Goal: Task Accomplishment & Management: Complete application form

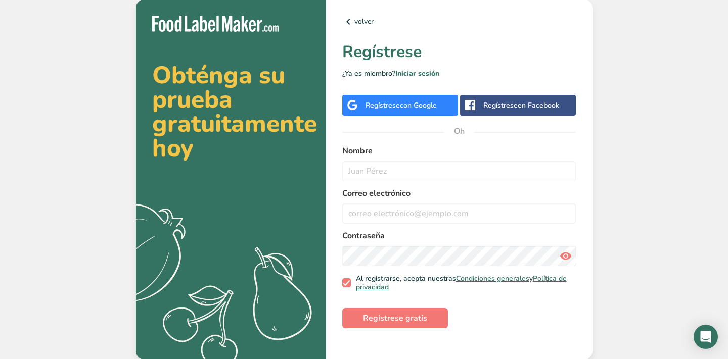
scroll to position [1, 0]
click at [403, 104] on font "con Google" at bounding box center [418, 105] width 37 height 10
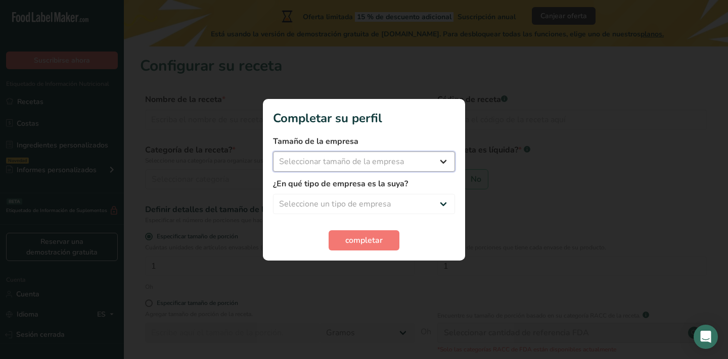
click at [405, 163] on select "Seleccionar tamaño de la empresa Menos de 10 empleados De 10 a 50 empleados De …" at bounding box center [364, 162] width 182 height 20
select select "1"
click at [386, 207] on select "Seleccione un tipo de empresa Fabricante de alimentos envasados Restaurante y c…" at bounding box center [364, 204] width 182 height 20
select select "8"
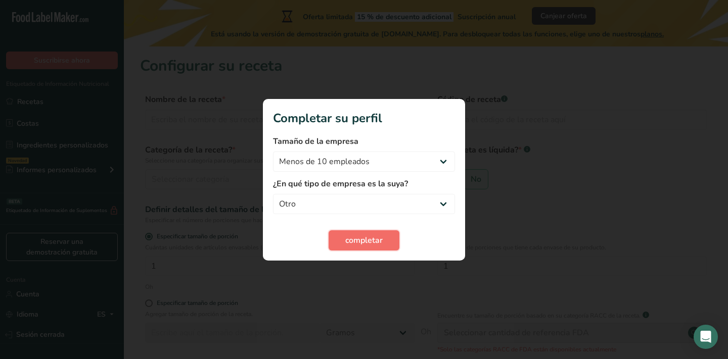
click at [385, 234] on button "completar" at bounding box center [364, 241] width 71 height 20
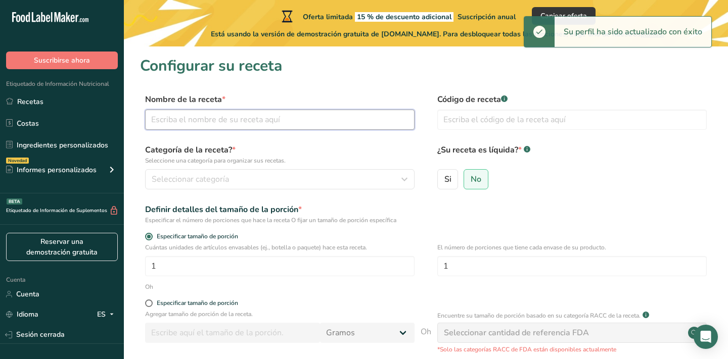
click at [252, 117] on input "text" at bounding box center [279, 120] width 269 height 20
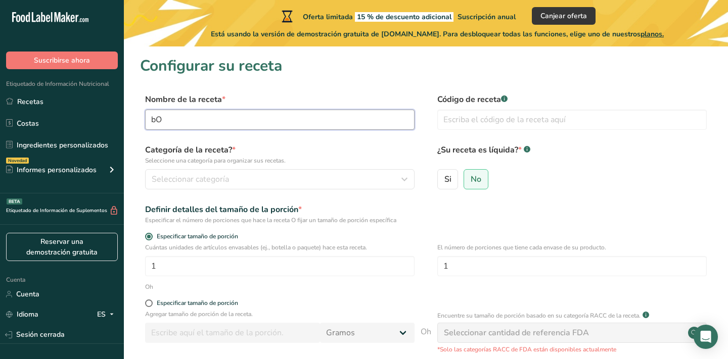
type input "b"
type input "Bombón"
click at [230, 173] on button "Seleccionar categoría" at bounding box center [279, 179] width 269 height 20
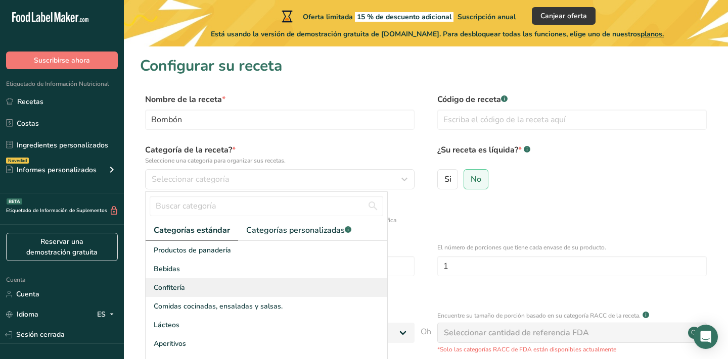
click at [224, 285] on div "Confitería" at bounding box center [267, 288] width 242 height 19
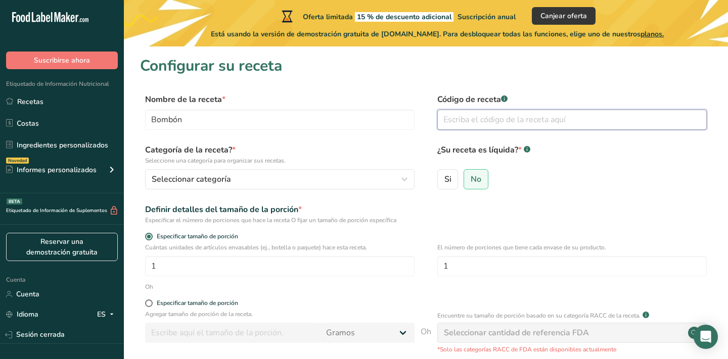
click at [526, 117] on input "text" at bounding box center [571, 120] width 269 height 20
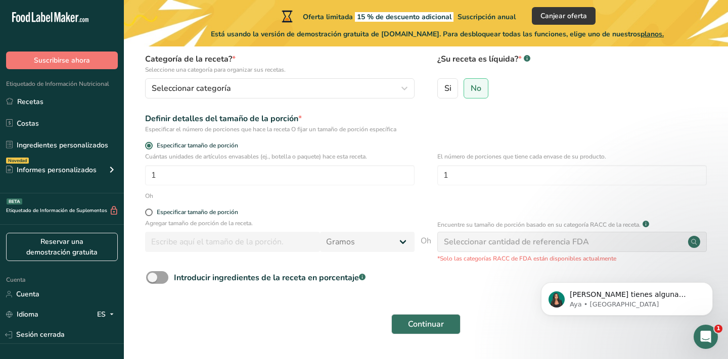
scroll to position [109, 0]
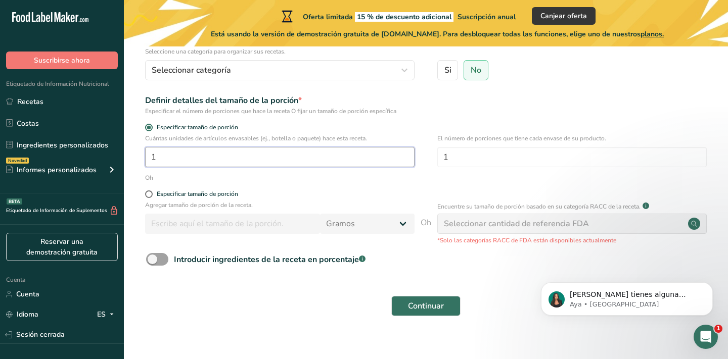
click at [297, 158] on input "1" at bounding box center [279, 157] width 269 height 20
click at [276, 163] on input "1" at bounding box center [279, 157] width 269 height 20
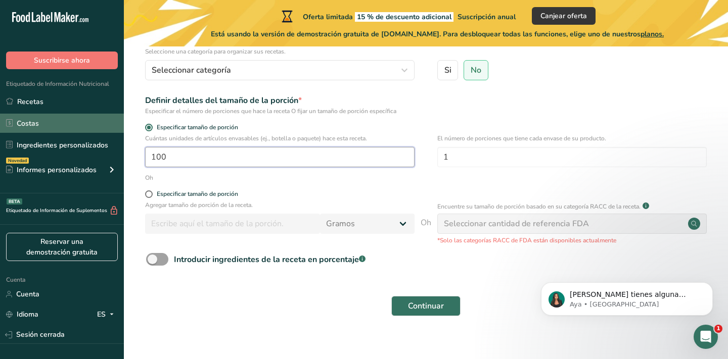
drag, startPoint x: 197, startPoint y: 158, endPoint x: 60, endPoint y: 124, distance: 140.6
click at [60, 124] on div ".a-20{fill:#fff;} Suscribirse ahora Etiquetado de Información Nutricional Recet…" at bounding box center [364, 131] width 728 height 480
type input "35"
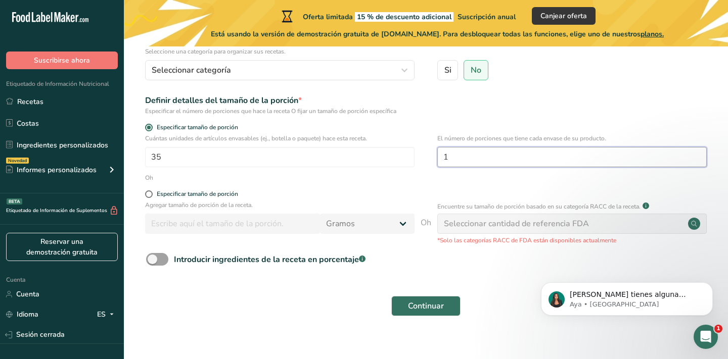
click at [462, 165] on input "1" at bounding box center [571, 157] width 269 height 20
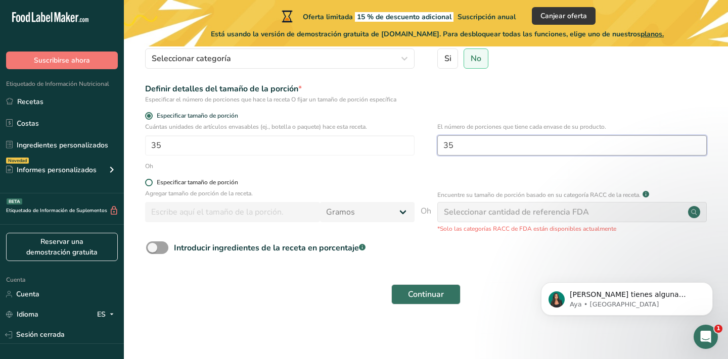
type input "35"
click at [228, 179] on font "Especificar tamaño de porción" at bounding box center [197, 182] width 81 height 8
click at [152, 179] on input "Especificar tamaño de porción" at bounding box center [148, 182] width 7 height 7
radio input "true"
radio input "false"
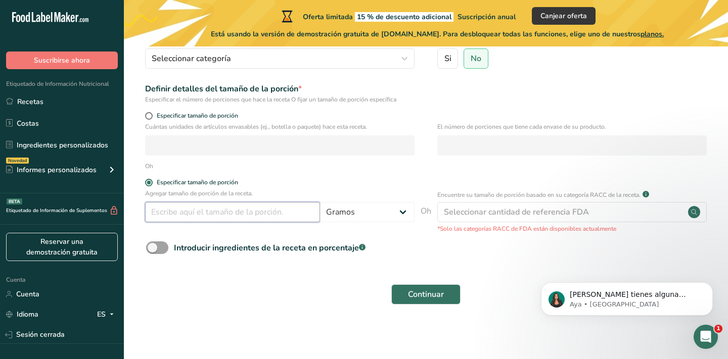
click at [221, 216] on input "number" at bounding box center [232, 212] width 175 height 20
click at [223, 216] on input "number" at bounding box center [232, 212] width 175 height 20
type input "100"
click at [446, 257] on div "Introducir ingredientes de la receta en porcentaje .a-a{fill:#347362;}.b-a{fill…" at bounding box center [426, 252] width 572 height 21
click at [434, 301] on button "Continuar" at bounding box center [425, 295] width 69 height 20
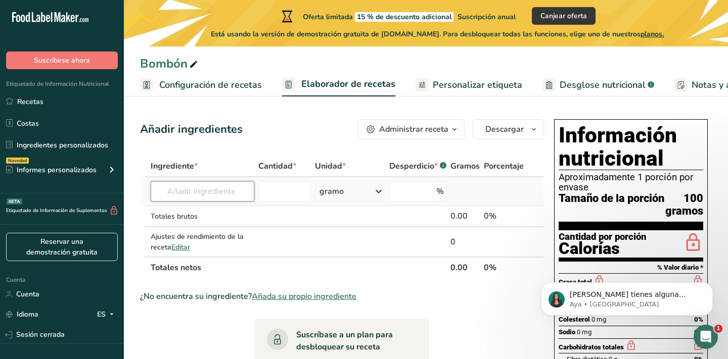
click at [205, 191] on input "text" at bounding box center [203, 191] width 104 height 20
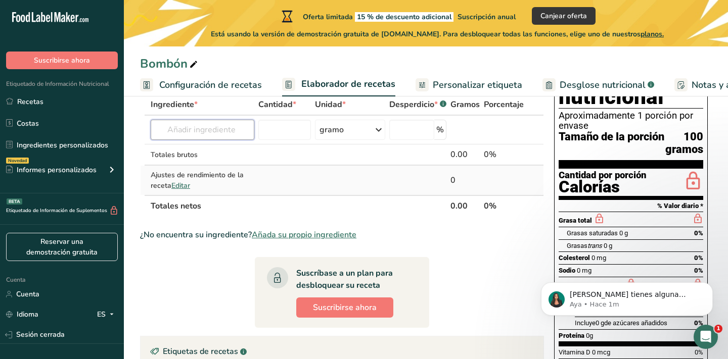
scroll to position [42, 0]
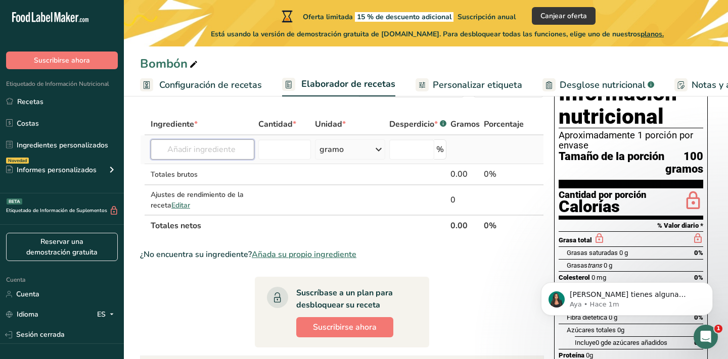
click at [234, 152] on input "text" at bounding box center [203, 150] width 104 height 20
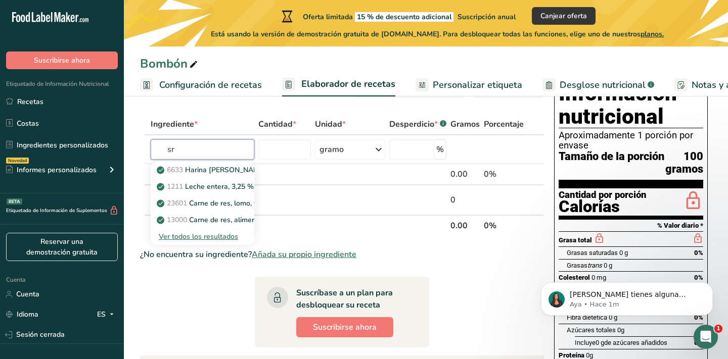
type input "s"
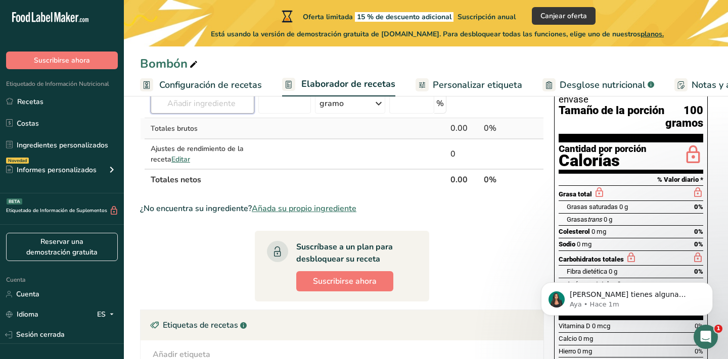
scroll to position [0, 0]
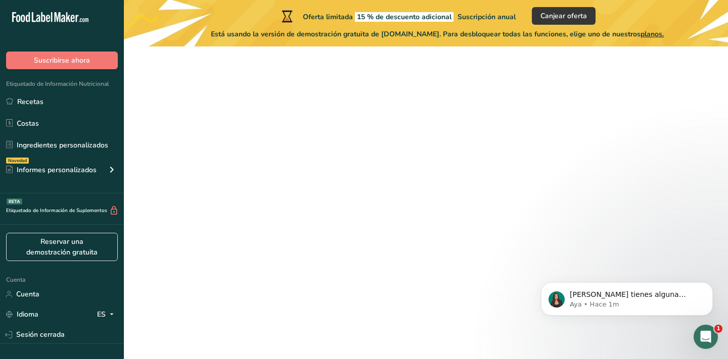
scroll to position [121, 0]
